Goal: Transaction & Acquisition: Purchase product/service

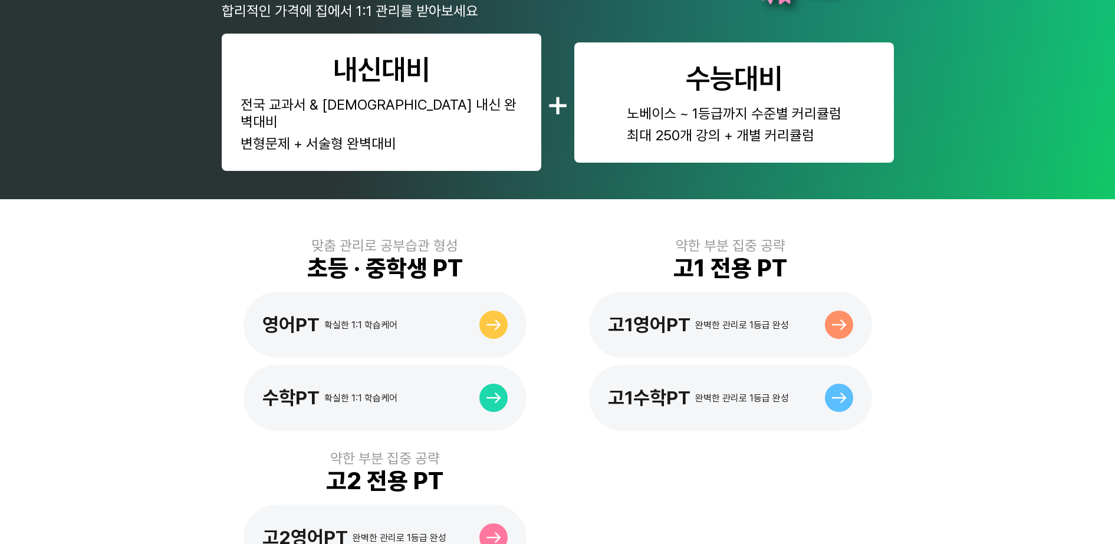
scroll to position [516, 0]
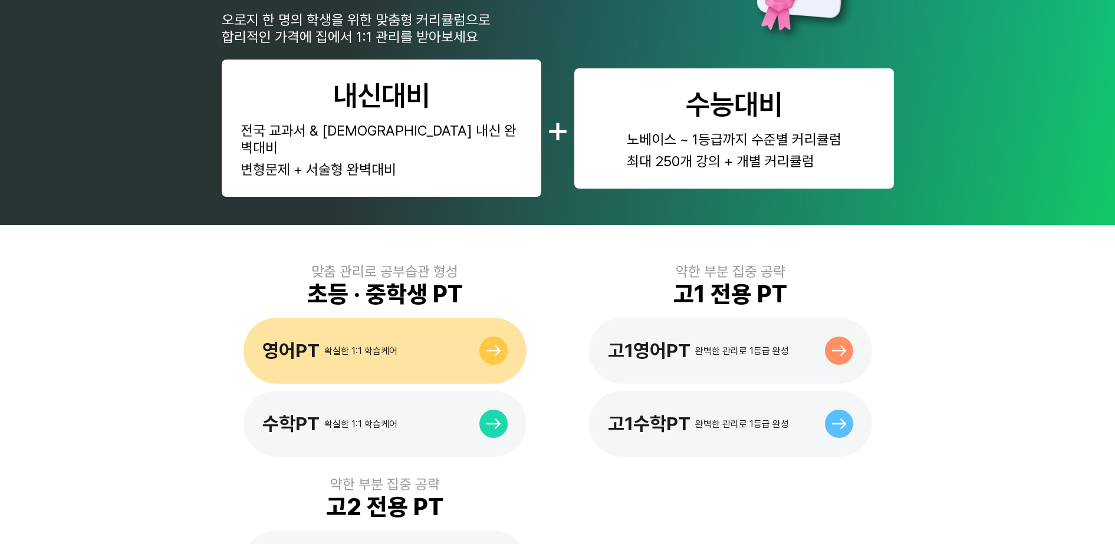
click at [465, 338] on div "영어PT 확실한 1:1 학습케어" at bounding box center [384, 351] width 283 height 66
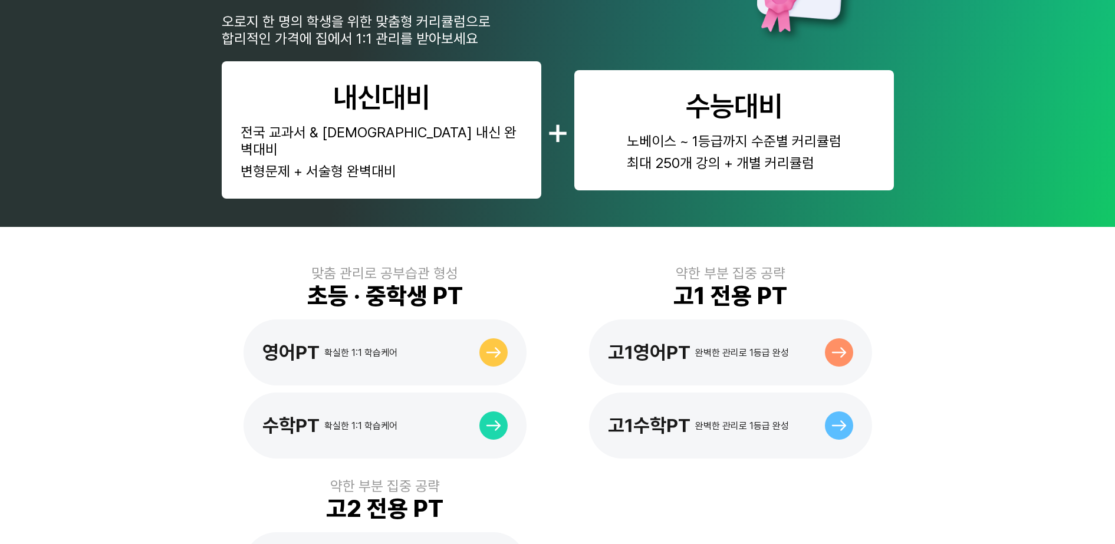
scroll to position [516, 0]
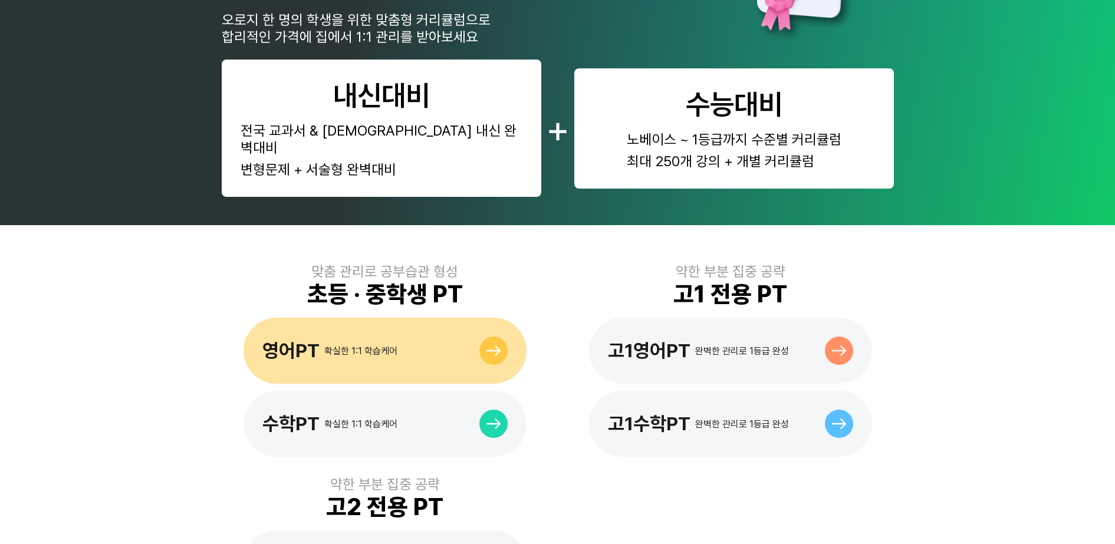
click at [395, 320] on div "영어PT 확실한 1:1 학습케어" at bounding box center [384, 351] width 283 height 66
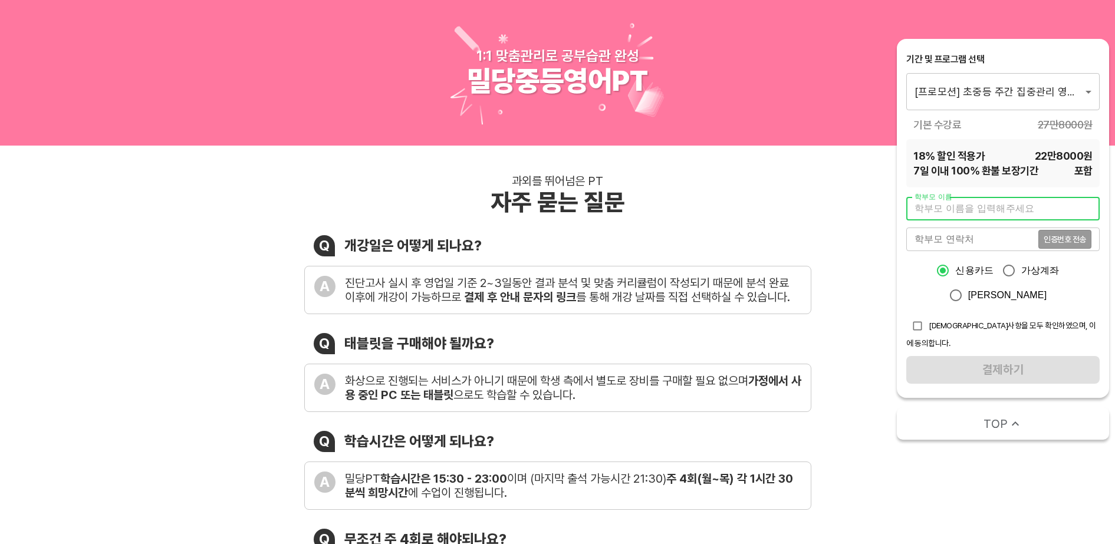
click at [953, 207] on input "text" at bounding box center [1002, 209] width 193 height 24
drag, startPoint x: 803, startPoint y: 168, endPoint x: 823, endPoint y: 172, distance: 20.5
click at [803, 168] on div "과외를 뛰어넘은 PT 자주 묻는 질문 Q 개강일은 어떻게 되나요? A 진단고사 실시 후 영업일 기준 2~3일동안 결과 분석 및 맞춤 커리큘럼이…" at bounding box center [557, 447] width 1115 height 602
click at [849, 195] on div "과외를 뛰어넘은 PT 자주 묻는 질문 Q 개강일은 어떻게 되나요? A 진단고사 실시 후 영업일 기준 2~3일동안 결과 분석 및 맞춤 커리큘럼이…" at bounding box center [557, 447] width 1115 height 602
click at [984, 210] on input "text" at bounding box center [1002, 209] width 193 height 24
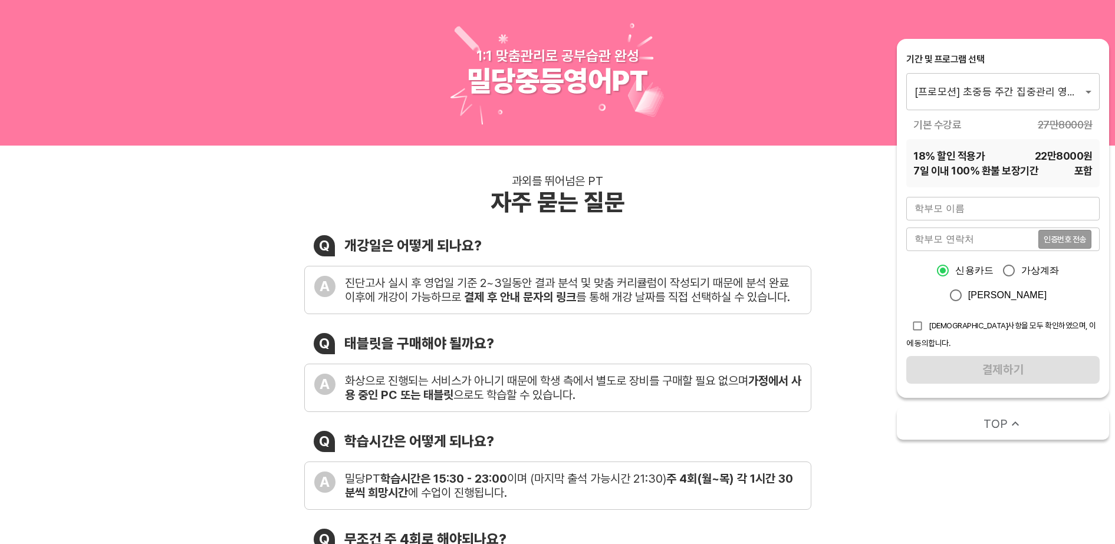
click at [808, 185] on div "과외를 뛰어넘은 PT 자주 묻는 질문" at bounding box center [557, 195] width 507 height 42
click at [958, 209] on input "text" at bounding box center [1002, 209] width 193 height 24
click at [792, 183] on div "과외를 뛰어넘은 PT 자주 묻는 질문" at bounding box center [557, 195] width 507 height 42
click at [1013, 197] on input "text" at bounding box center [1002, 209] width 193 height 24
type input "d"
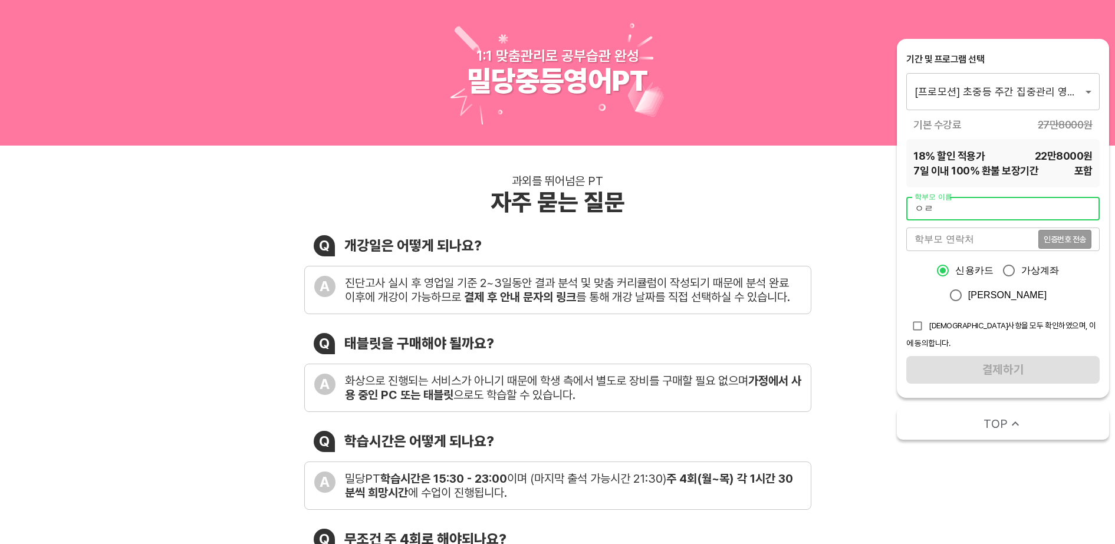
type input "ㅇ"
type input "[PERSON_NAME]"
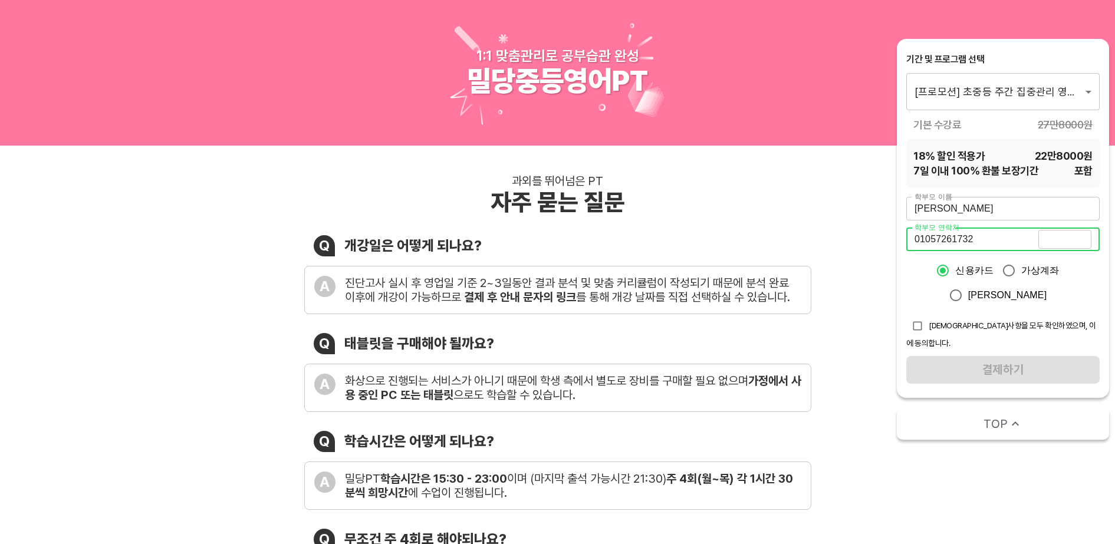
type input "01057261732"
click at [1072, 241] on span "인증번호 전송" at bounding box center [1064, 239] width 42 height 8
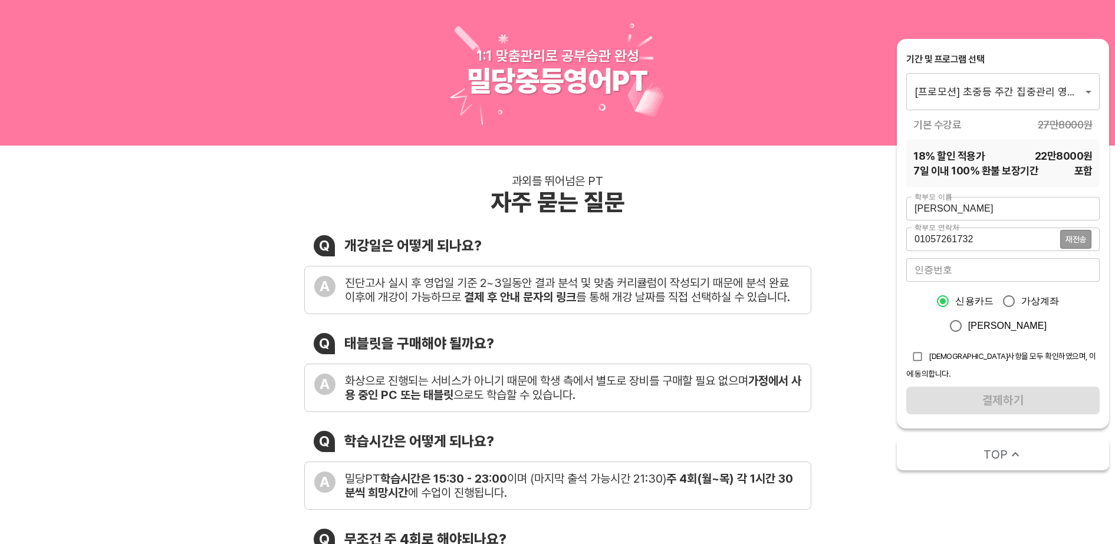
click at [1011, 300] on input "가상계좌" at bounding box center [1008, 301] width 25 height 25
radio input "true"
click at [915, 358] on input "checkbox" at bounding box center [917, 356] width 22 height 22
checkbox input "true"
click at [939, 268] on input "number" at bounding box center [1002, 270] width 193 height 24
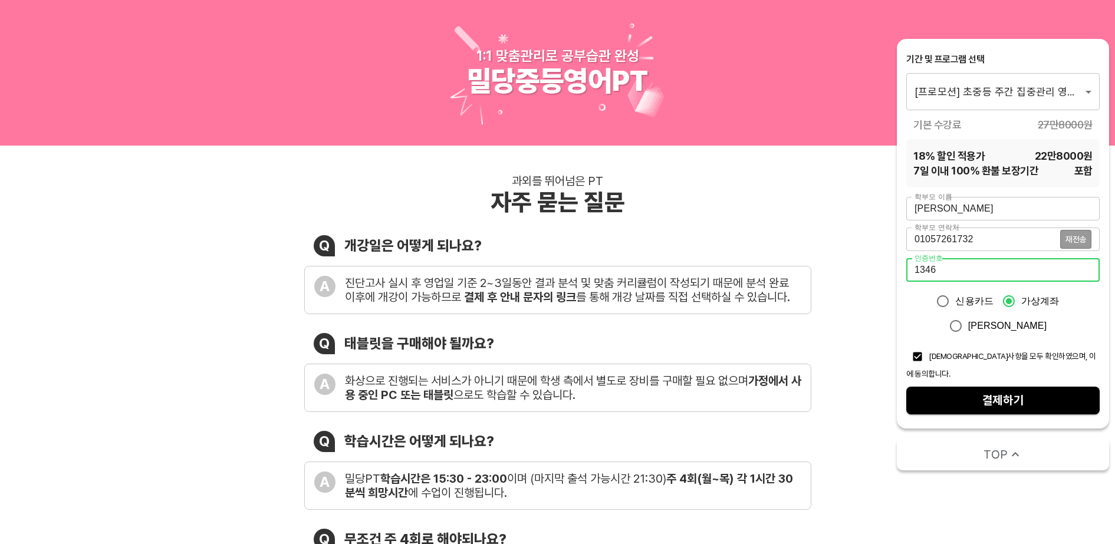
type input "1346"
click at [985, 393] on span "결제하기" at bounding box center [1002, 400] width 174 height 21
